Goal: Task Accomplishment & Management: Manage account settings

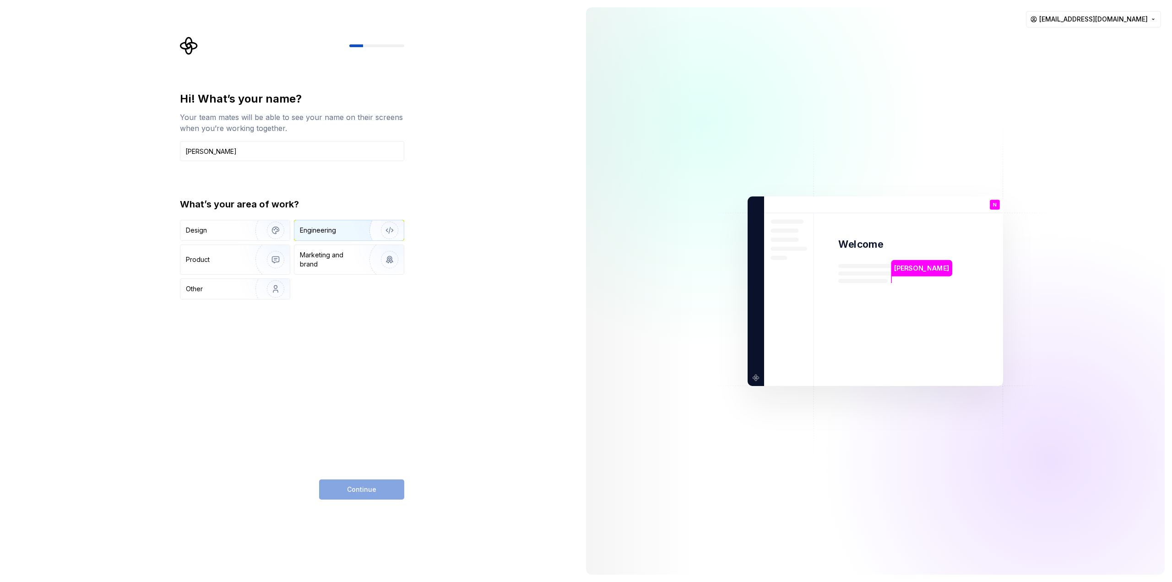
type input "[PERSON_NAME]"
click at [322, 228] on div "Engineering" at bounding box center [318, 230] width 36 height 9
click at [225, 229] on div "Design" at bounding box center [215, 230] width 58 height 9
click at [321, 229] on div "Engineering" at bounding box center [318, 230] width 36 height 9
click at [359, 488] on span "Continue" at bounding box center [361, 489] width 29 height 9
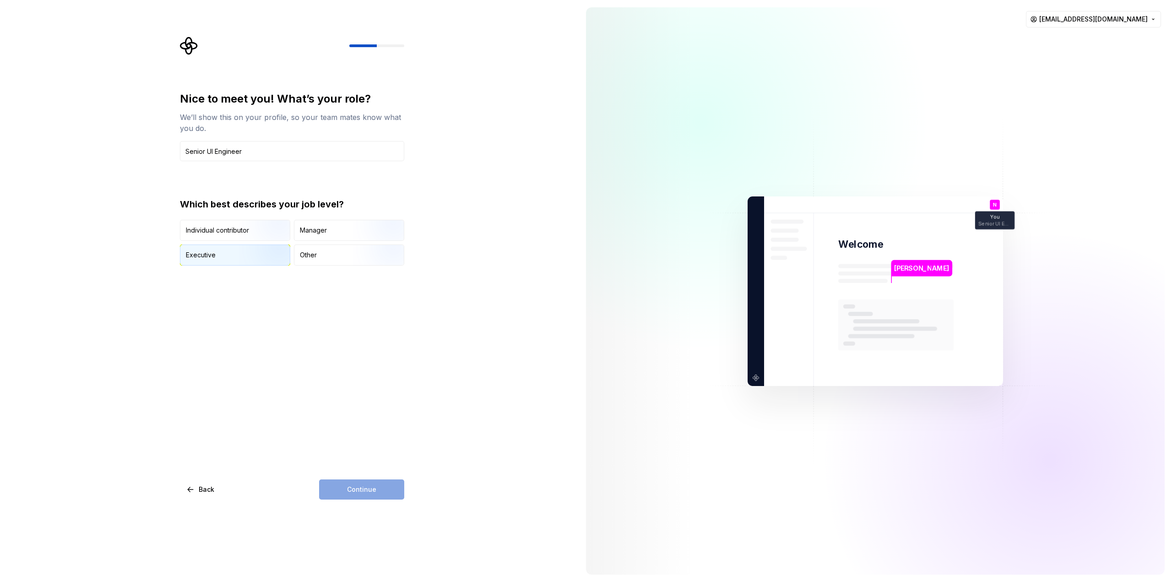
type input "Senior UI Engineer"
click at [221, 255] on div "Executive" at bounding box center [234, 255] width 109 height 20
click at [368, 490] on span "Continue" at bounding box center [361, 489] width 29 height 9
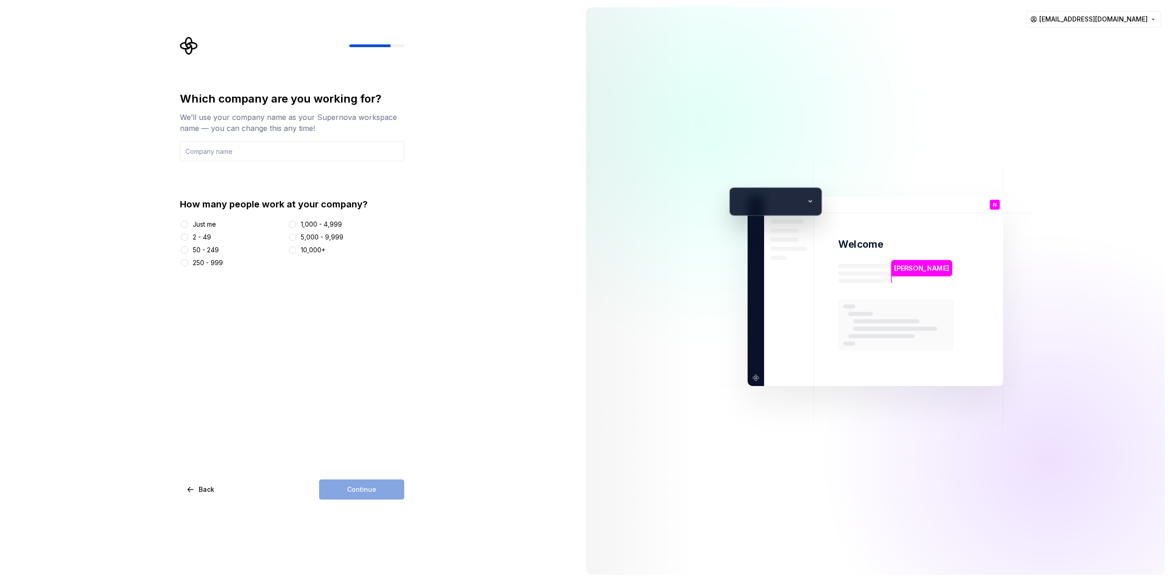
click at [207, 222] on div "Just me" at bounding box center [204, 224] width 23 height 9
click at [188, 222] on button "Just me" at bounding box center [184, 224] width 7 height 7
click at [257, 147] on input "text" at bounding box center [292, 151] width 224 height 20
type input "n/a"
click at [367, 485] on span "Continue" at bounding box center [361, 489] width 29 height 9
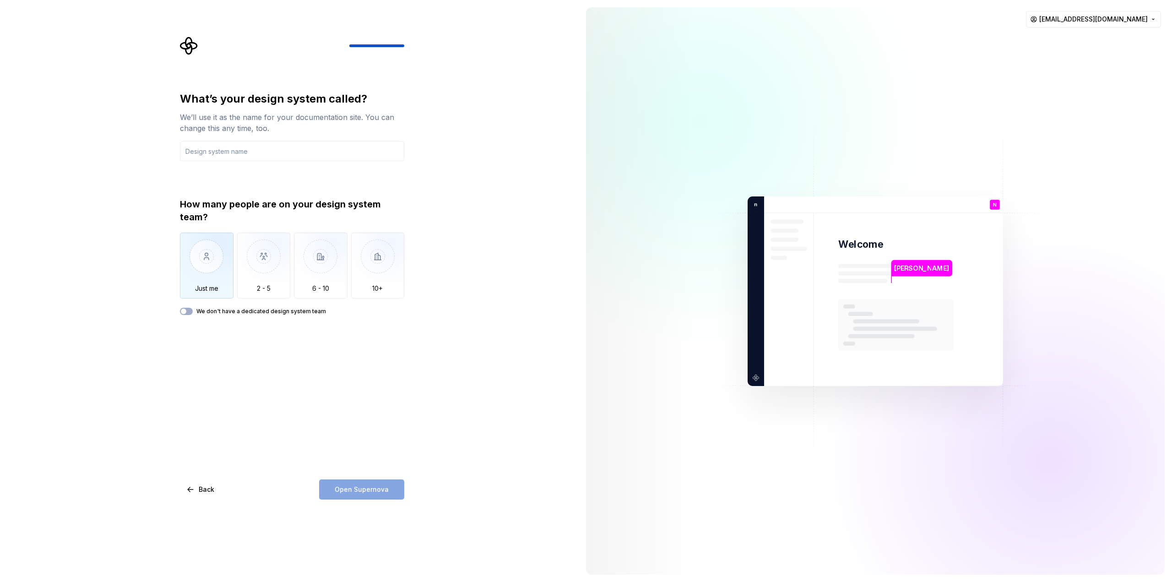
click at [206, 262] on img "button" at bounding box center [207, 263] width 54 height 61
click at [212, 152] on input "text" at bounding box center [292, 151] width 224 height 20
type input "Signes UI"
click at [233, 312] on label "We don't have a dedicated design system team" at bounding box center [261, 311] width 130 height 7
click at [193, 312] on button "We don't have a dedicated design system team" at bounding box center [186, 311] width 13 height 7
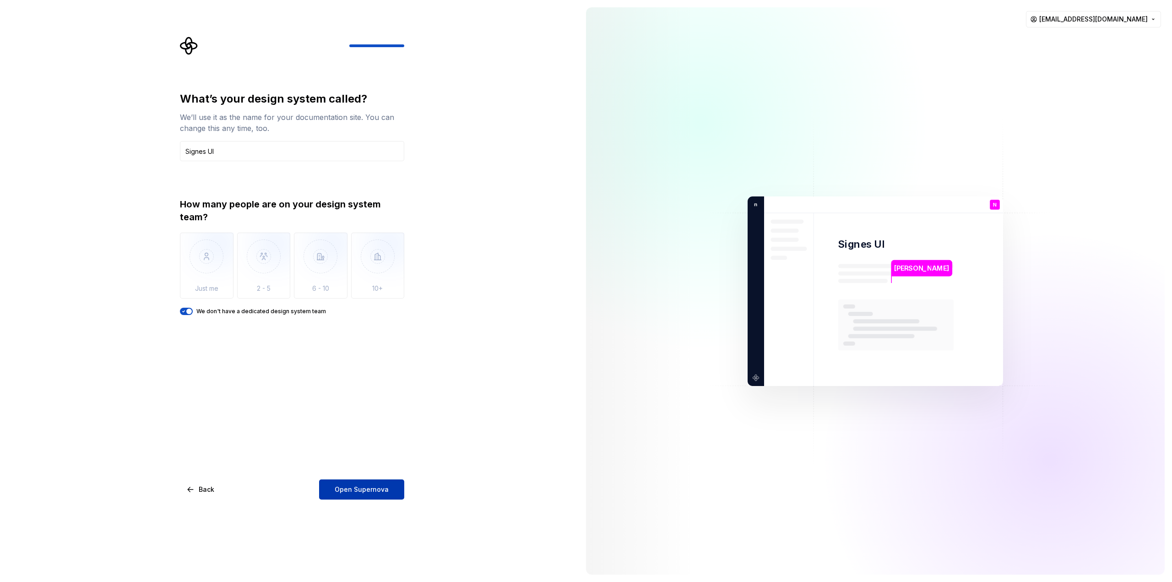
click at [370, 489] on span "Open Supernova" at bounding box center [362, 489] width 54 height 9
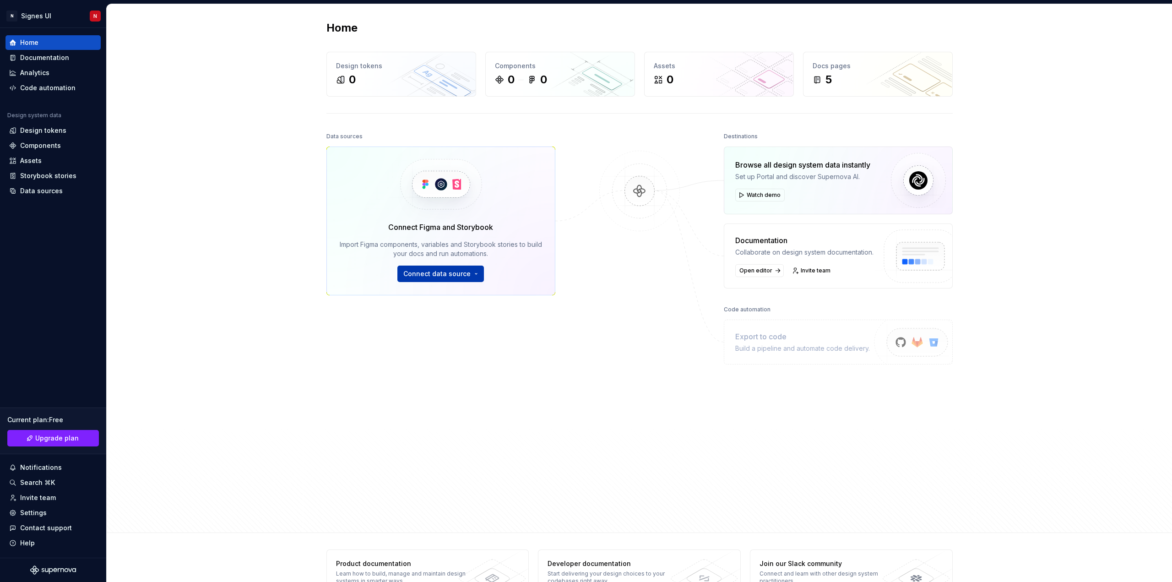
click at [444, 274] on span "Connect data source" at bounding box center [436, 273] width 67 height 9
click at [438, 298] on div "Figma library" at bounding box center [465, 294] width 102 height 9
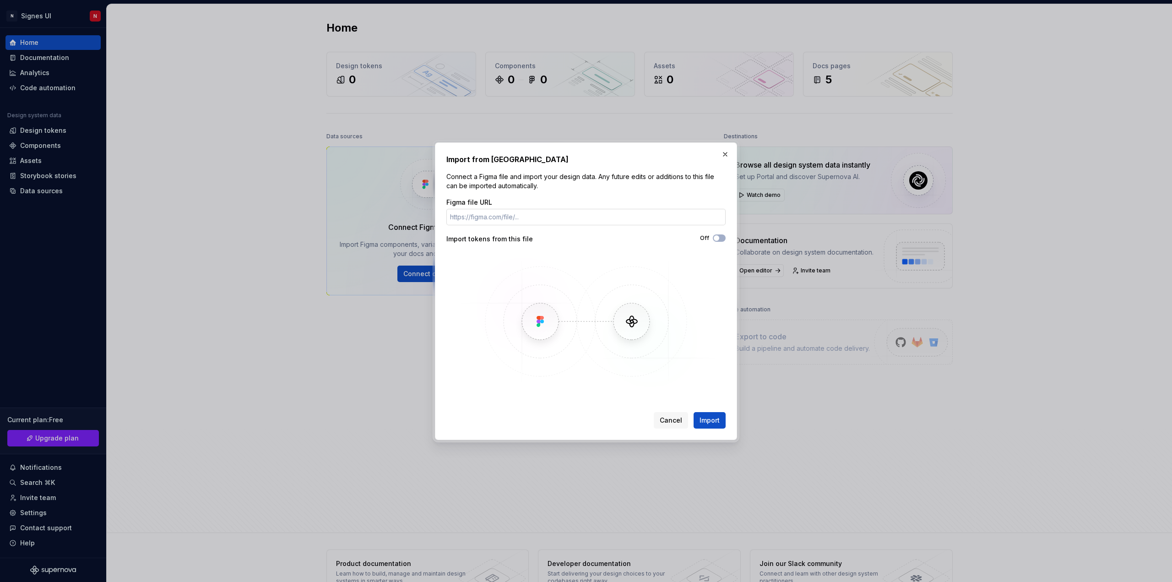
click at [562, 217] on input "Figma file URL" at bounding box center [585, 217] width 279 height 16
paste input "[URL][DOMAIN_NAME]"
type input "[URL][DOMAIN_NAME]"
click at [713, 238] on div "Off" at bounding box center [656, 237] width 140 height 7
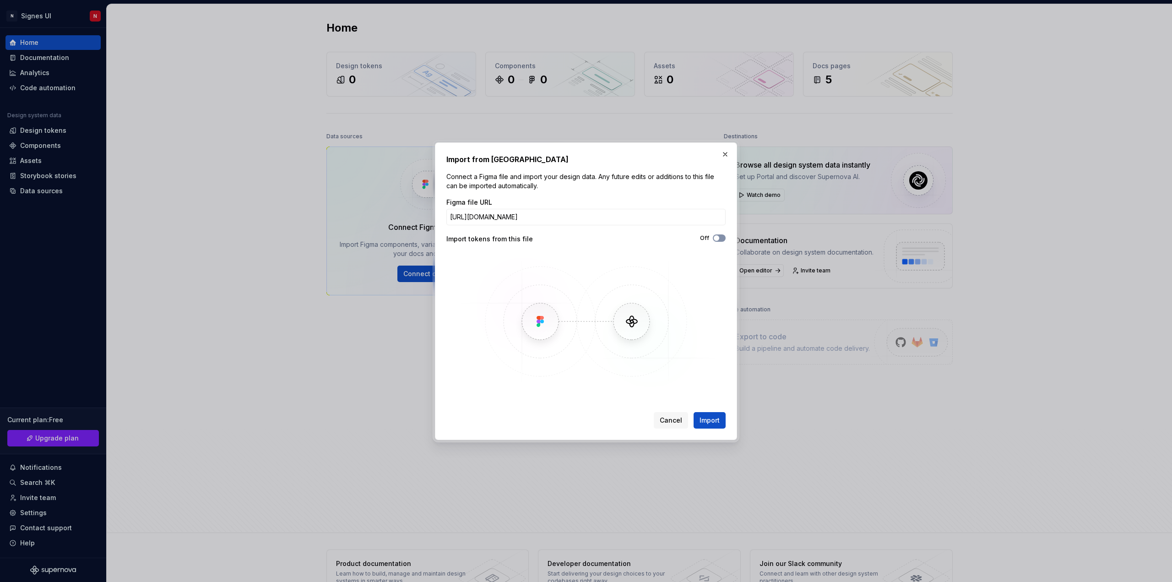
scroll to position [0, 0]
click at [721, 237] on button "Off" at bounding box center [719, 237] width 13 height 7
click at [721, 238] on span "button" at bounding box center [721, 237] width 5 height 5
click at [713, 421] on span "Import" at bounding box center [709, 420] width 20 height 9
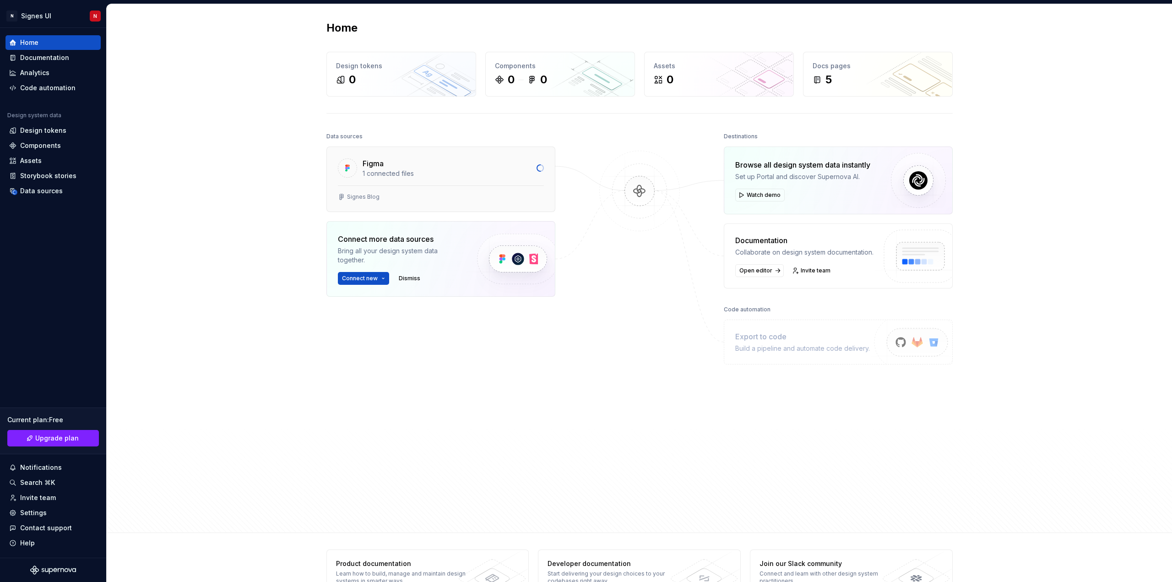
click at [378, 168] on div "Figma" at bounding box center [373, 163] width 21 height 11
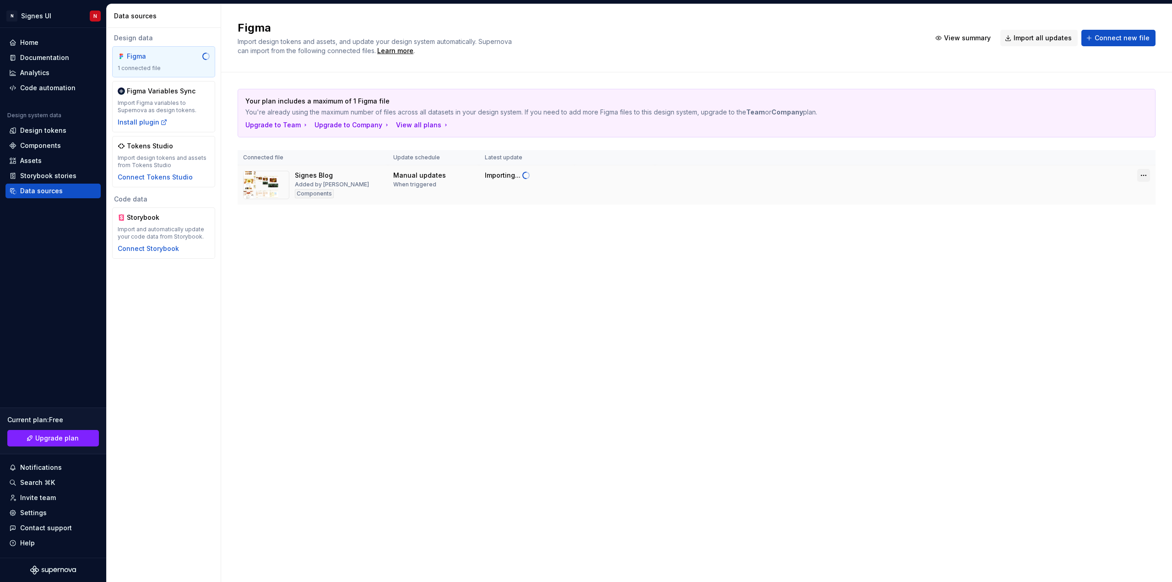
click at [1144, 175] on html "N Signes UI N Home Documentation Analytics Code automation Design system data D…" at bounding box center [586, 291] width 1172 height 582
click at [1108, 190] on div "Edit import scope" at bounding box center [1116, 193] width 104 height 9
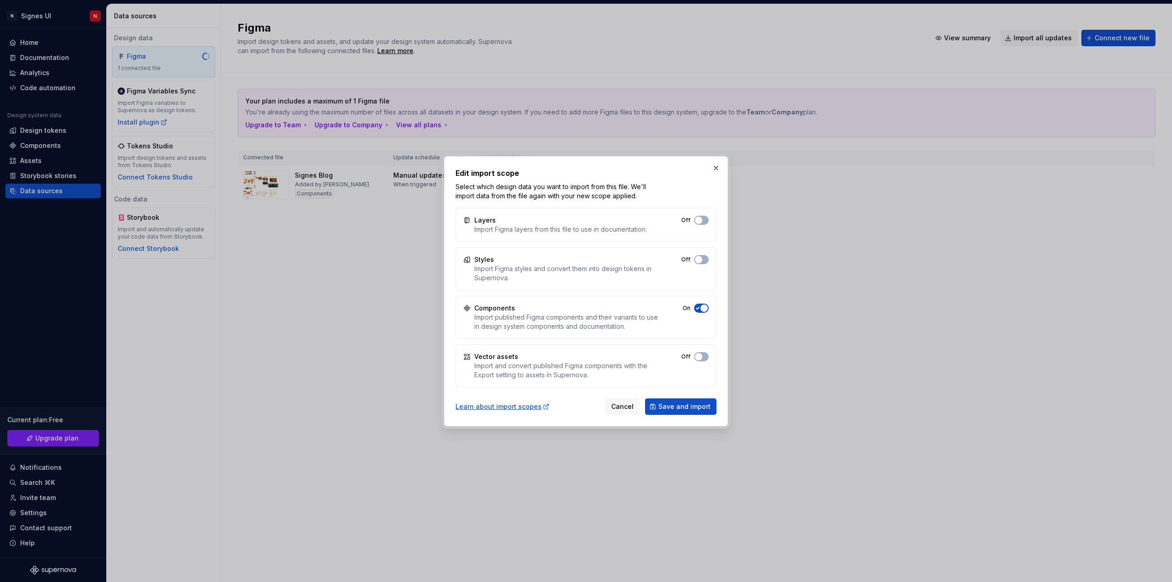
click at [704, 306] on span "button" at bounding box center [703, 307] width 7 height 7
click at [681, 405] on span "Save and import" at bounding box center [684, 406] width 52 height 9
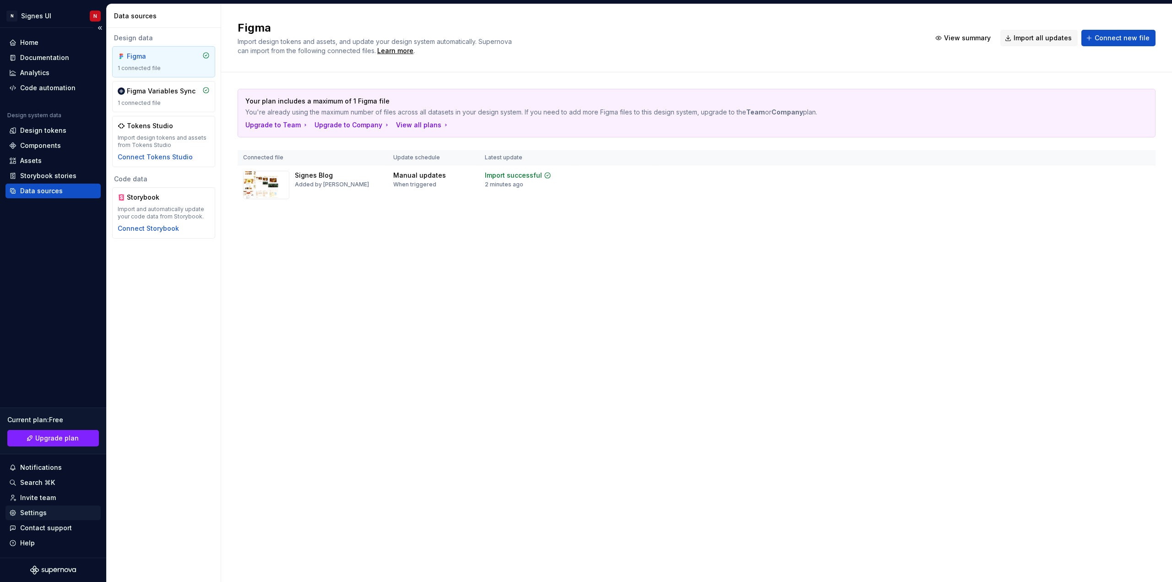
click at [37, 510] on div "Settings" at bounding box center [33, 512] width 27 height 9
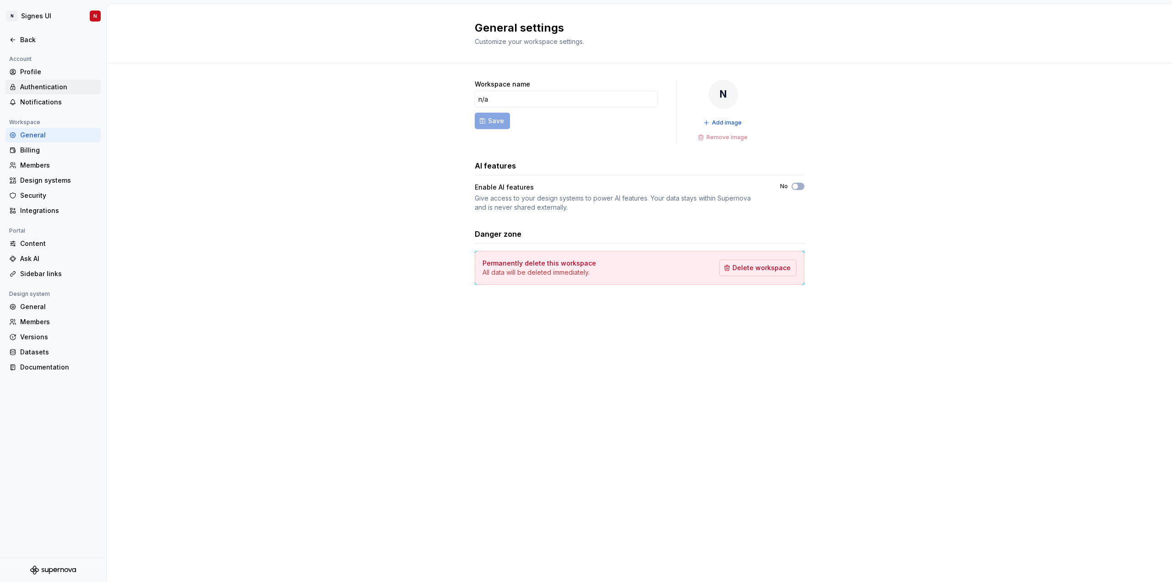
click at [38, 86] on div "Authentication" at bounding box center [58, 86] width 77 height 9
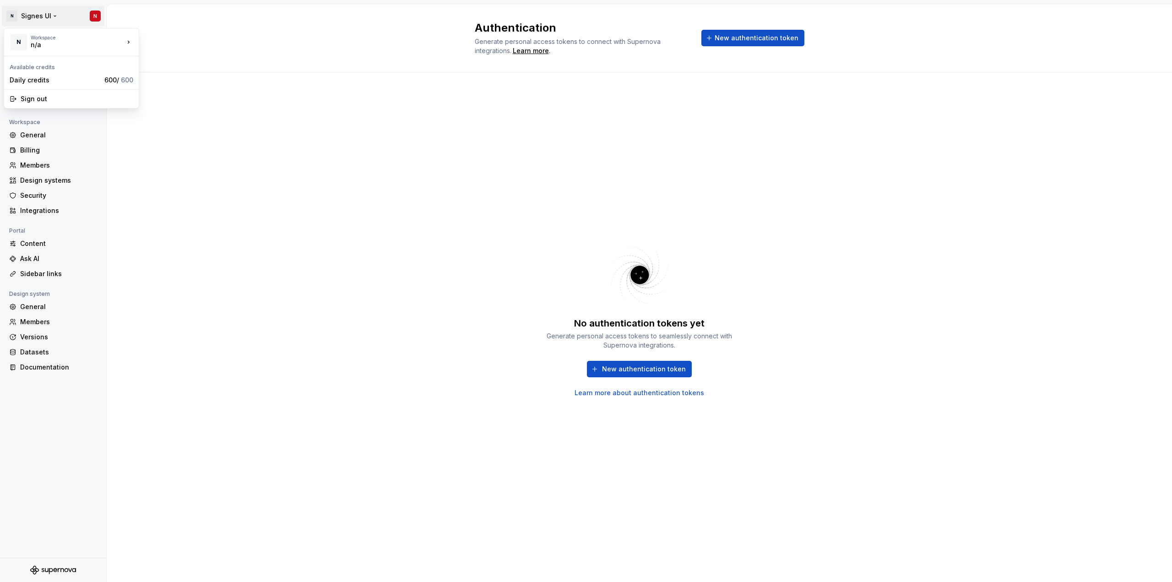
click at [27, 13] on html "N Signes UI N Back Account Profile Authentication Notifications Workspace Gener…" at bounding box center [586, 291] width 1172 height 582
click at [43, 42] on div "n/a" at bounding box center [70, 44] width 78 height 9
click at [170, 60] on div "New workspace" at bounding box center [184, 60] width 60 height 9
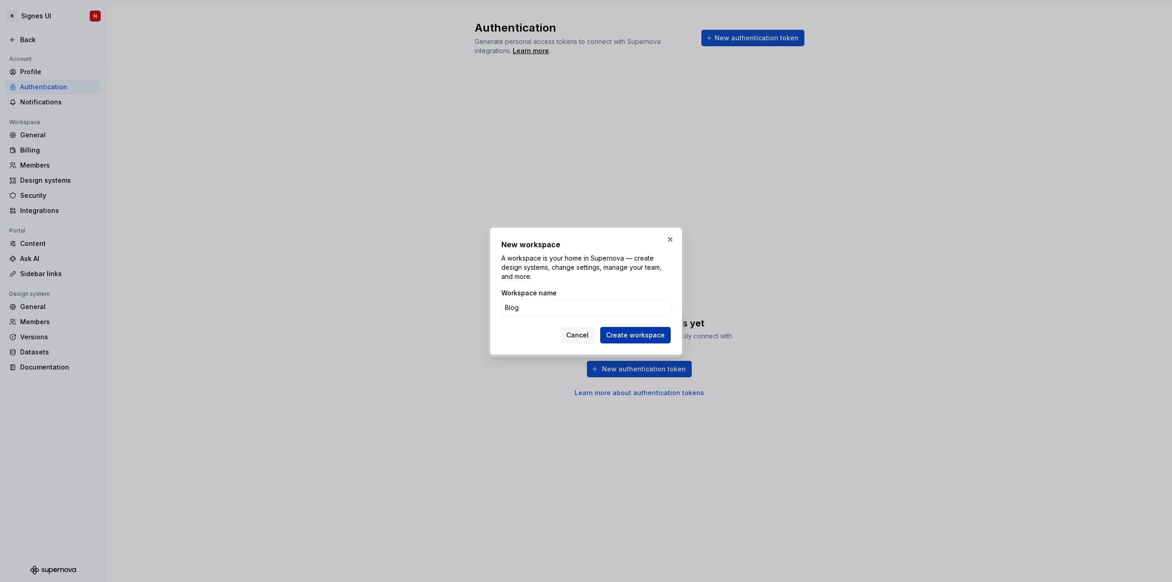
type input "Blog"
click at [625, 334] on span "Create workspace" at bounding box center [635, 334] width 59 height 9
